Goal: Task Accomplishment & Management: Use online tool/utility

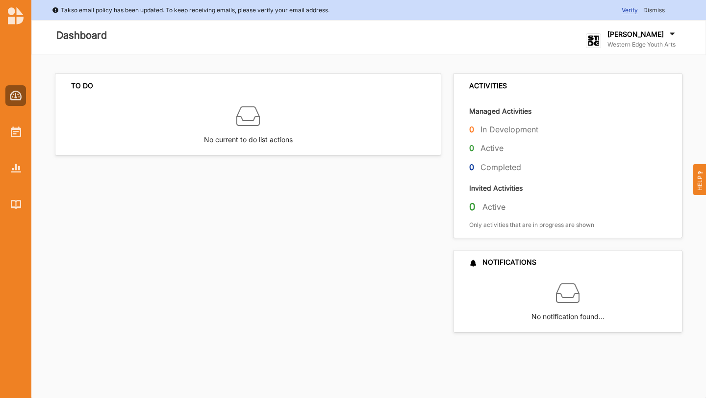
click at [14, 14] on img at bounding box center [16, 16] width 16 height 18
click at [14, 166] on img at bounding box center [16, 168] width 10 height 8
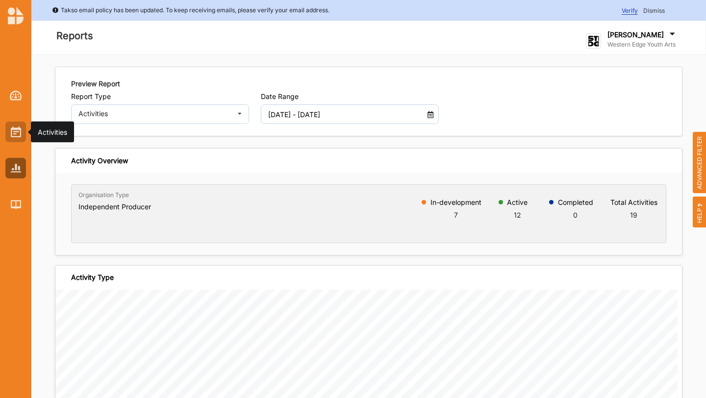
click at [16, 128] on img at bounding box center [16, 132] width 10 height 11
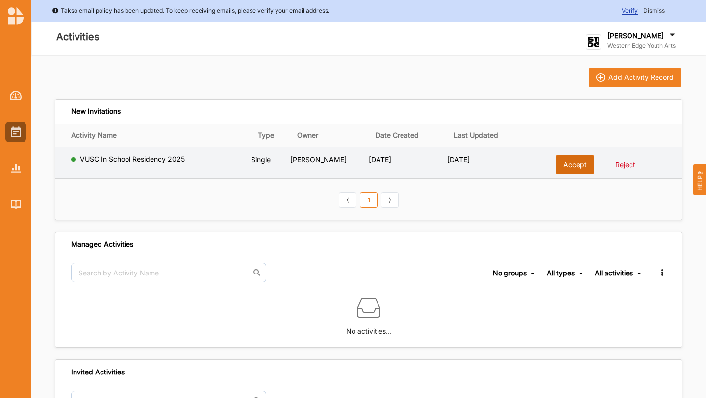
click at [571, 162] on button "Accept" at bounding box center [575, 165] width 38 height 20
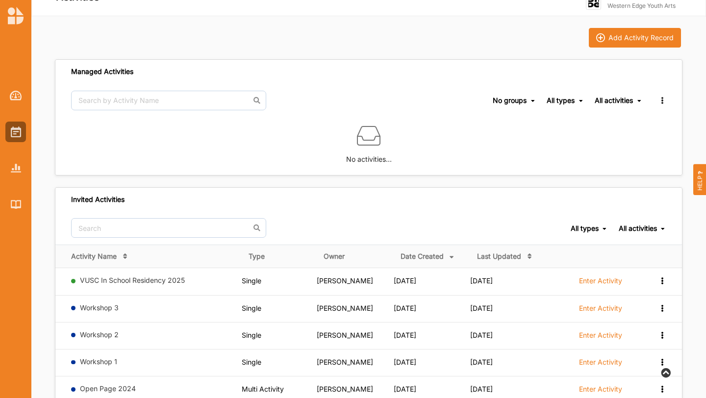
scroll to position [75, 0]
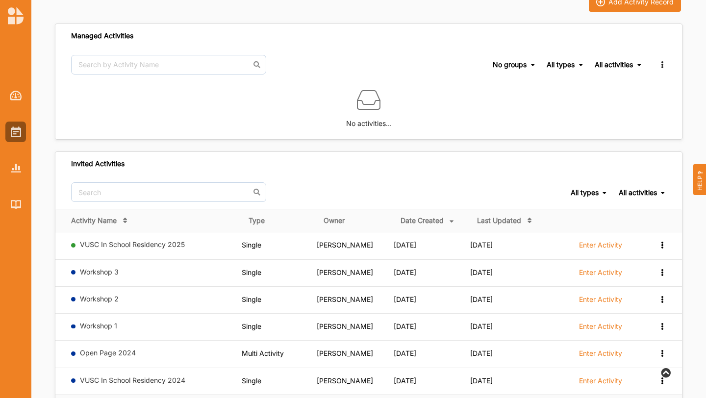
click at [121, 240] on link "VUSC In School Residency 2025" at bounding box center [132, 244] width 105 height 8
